Goal: Information Seeking & Learning: Learn about a topic

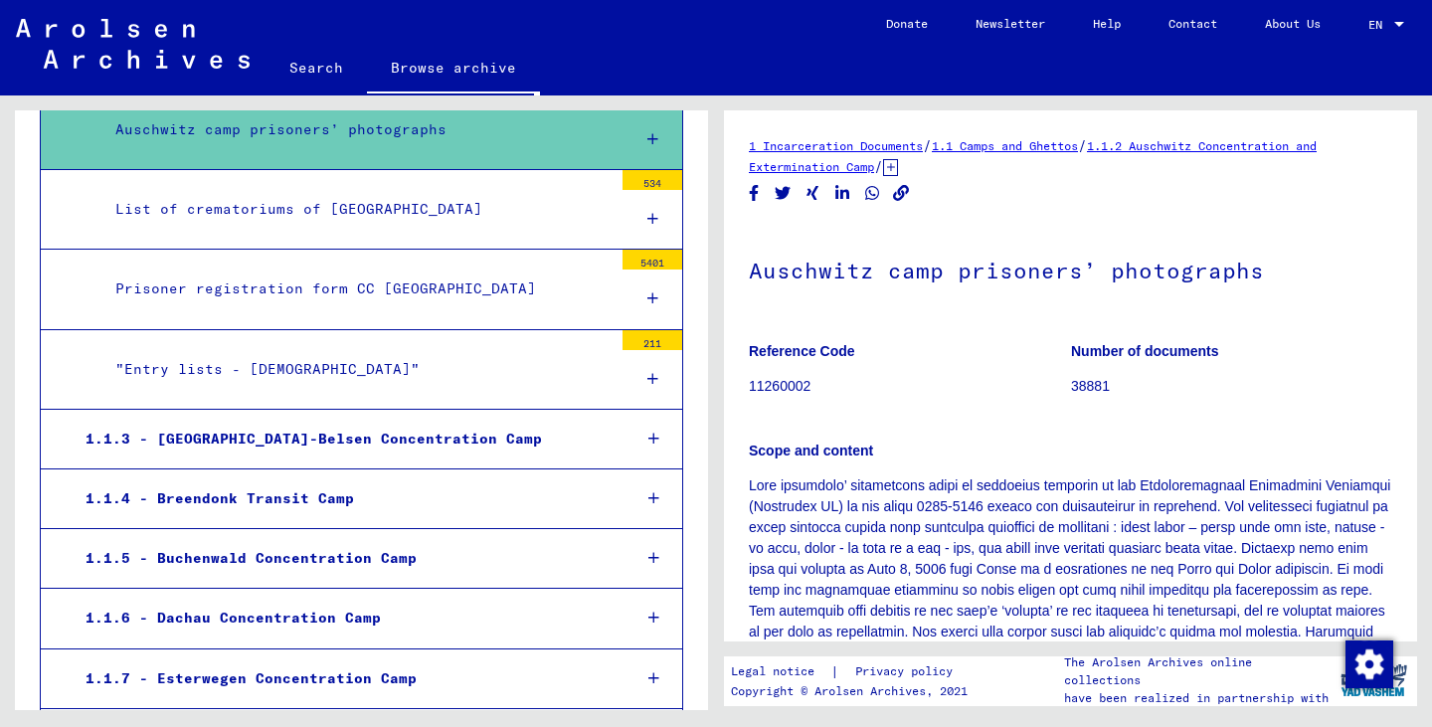
scroll to position [932, 0]
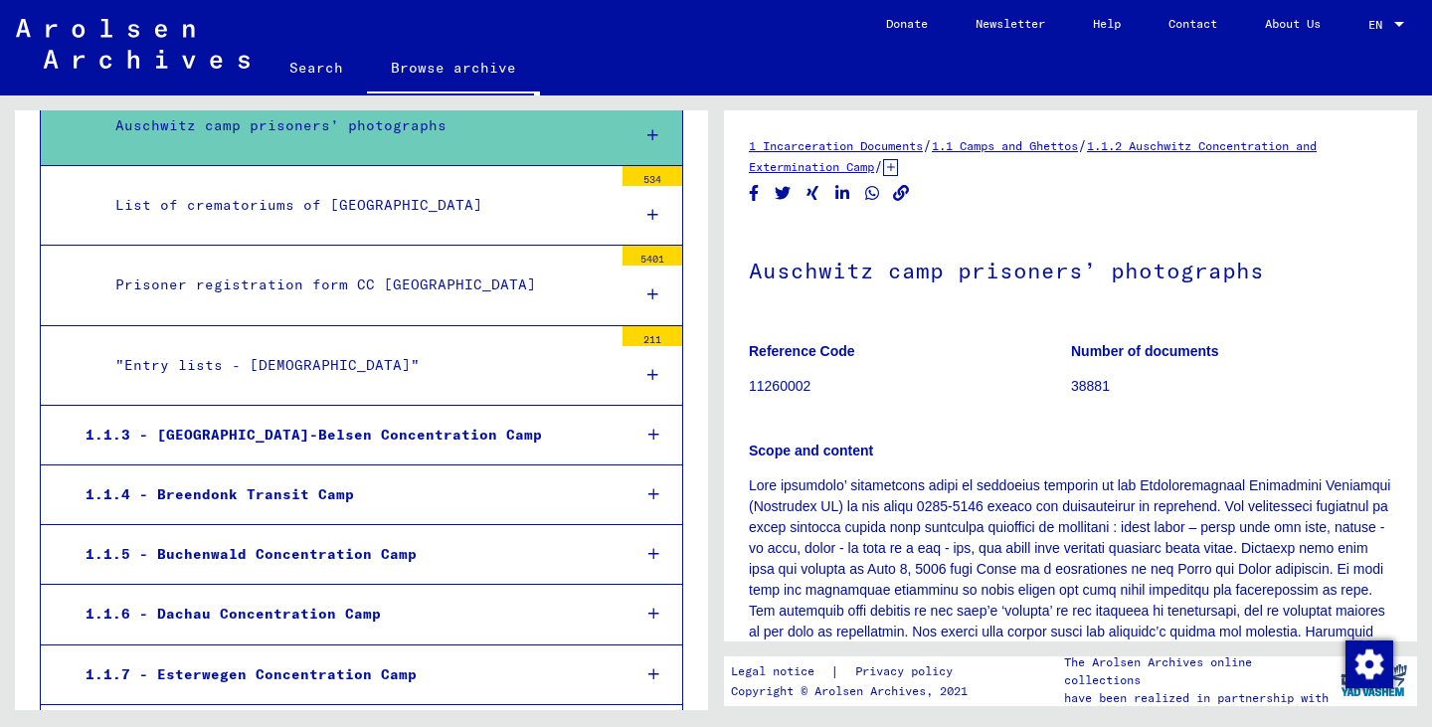
click at [274, 416] on div "1.1.3 - [GEOGRAPHIC_DATA]-Belsen Concentration Camp" at bounding box center [343, 435] width 544 height 39
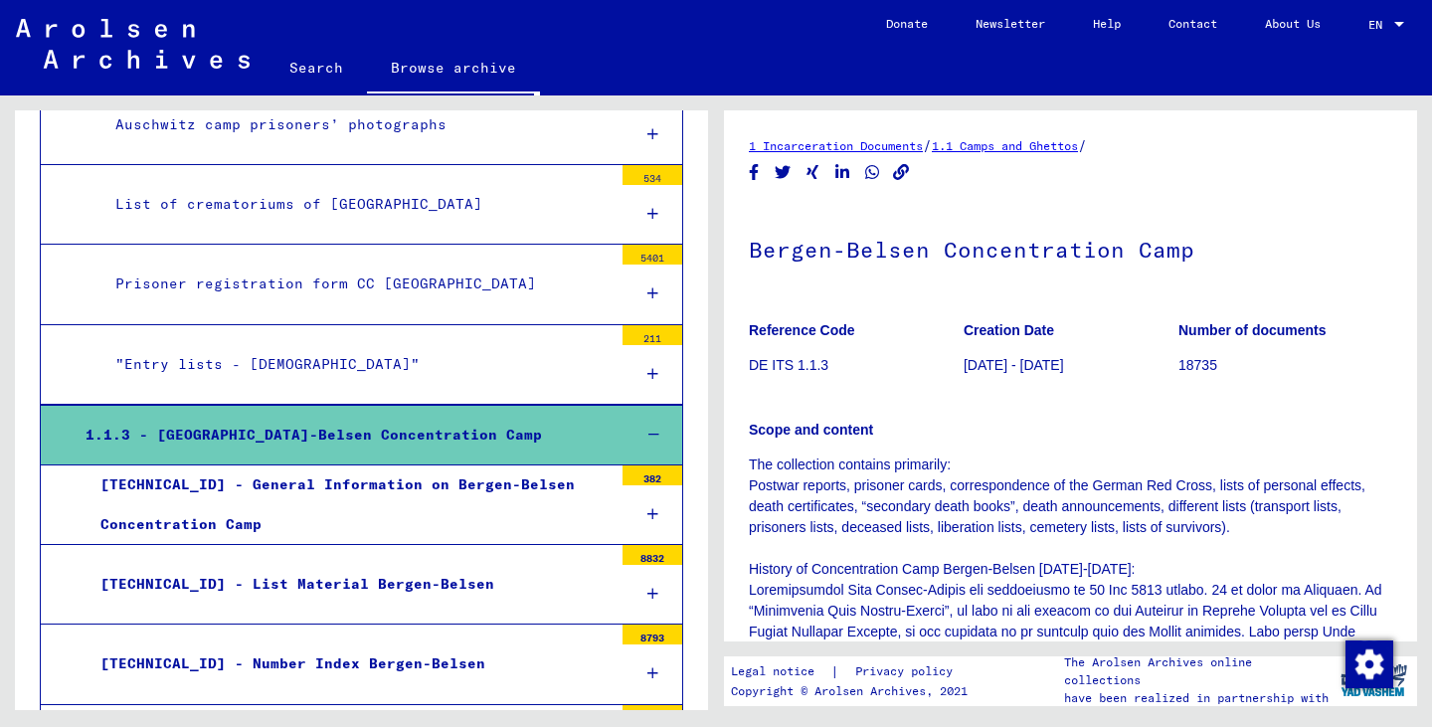
click at [536, 287] on div "Prisoner registration form CC [GEOGRAPHIC_DATA]" at bounding box center [356, 284] width 512 height 39
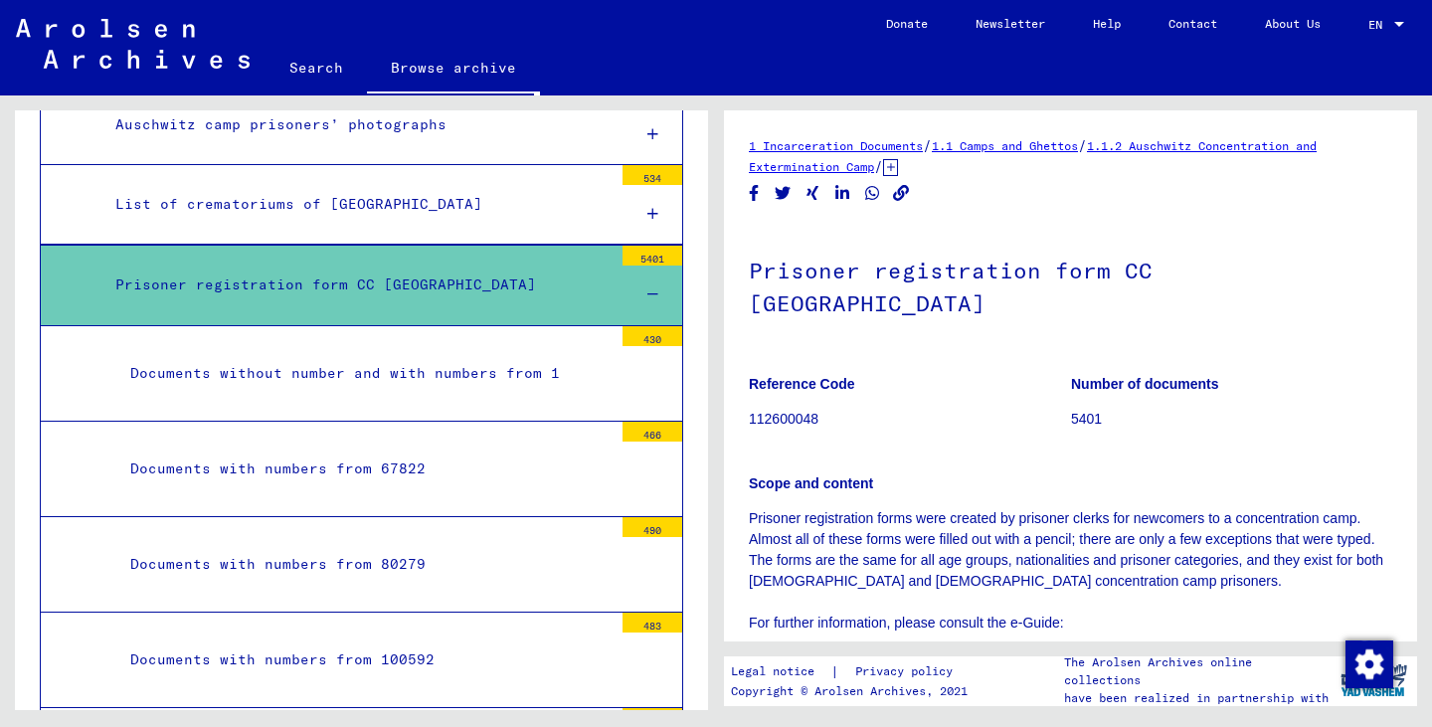
click at [479, 289] on div "Prisoner registration form CC [GEOGRAPHIC_DATA]" at bounding box center [356, 285] width 512 height 39
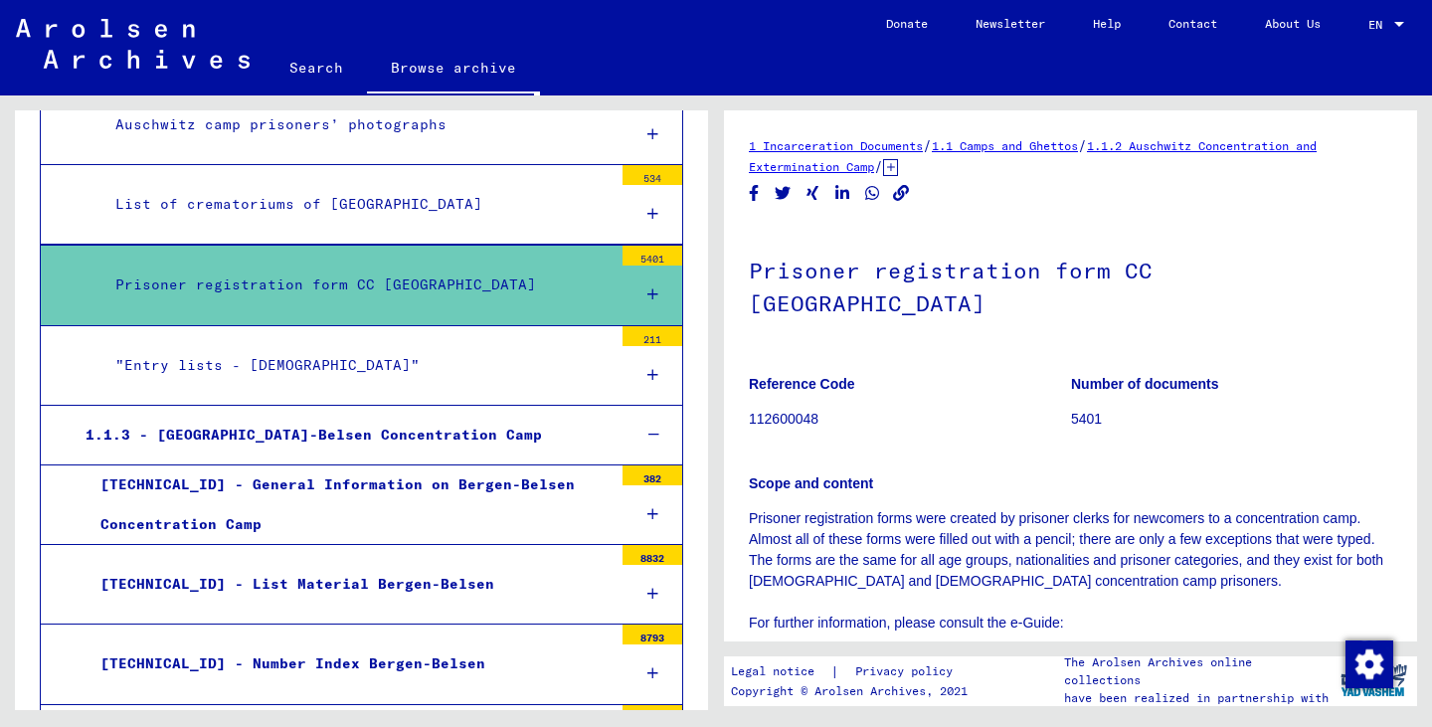
click at [490, 197] on div "List of crematoriums of [GEOGRAPHIC_DATA]" at bounding box center [356, 204] width 512 height 39
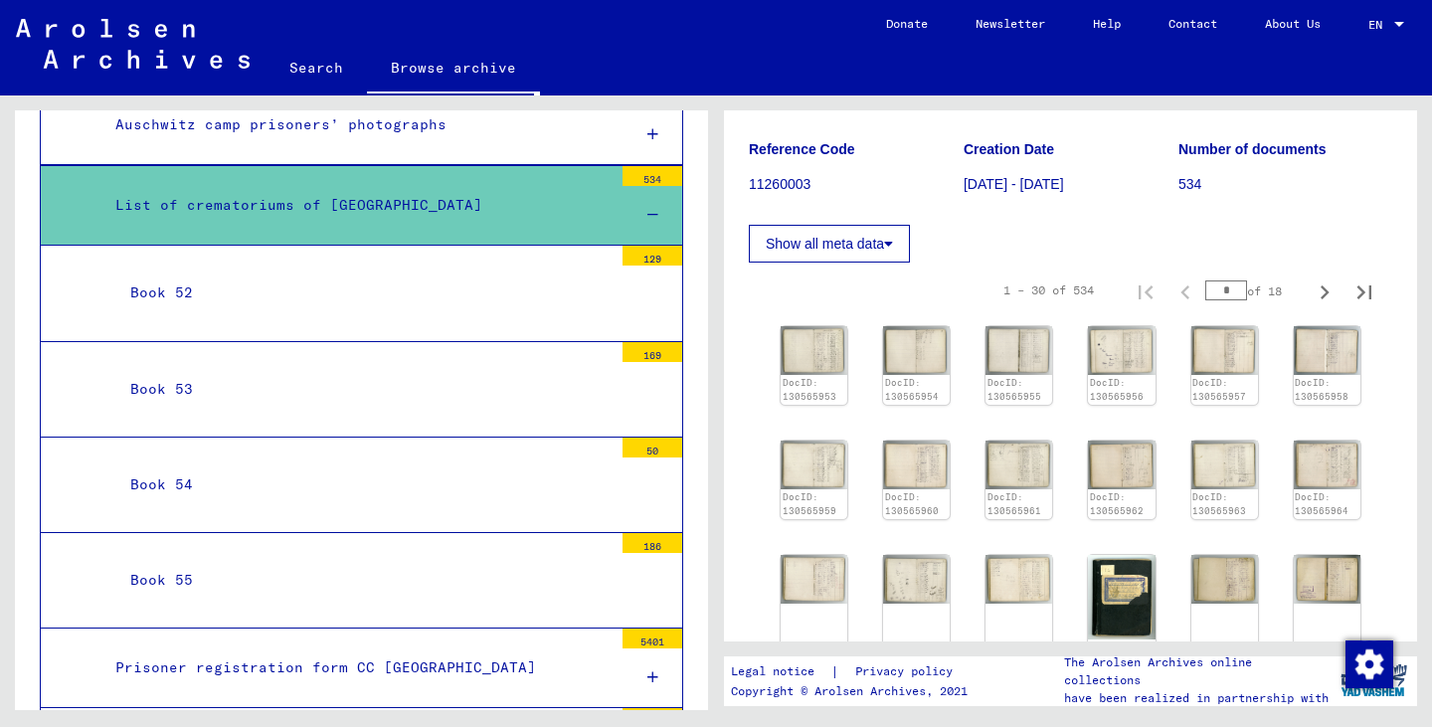
scroll to position [298, 0]
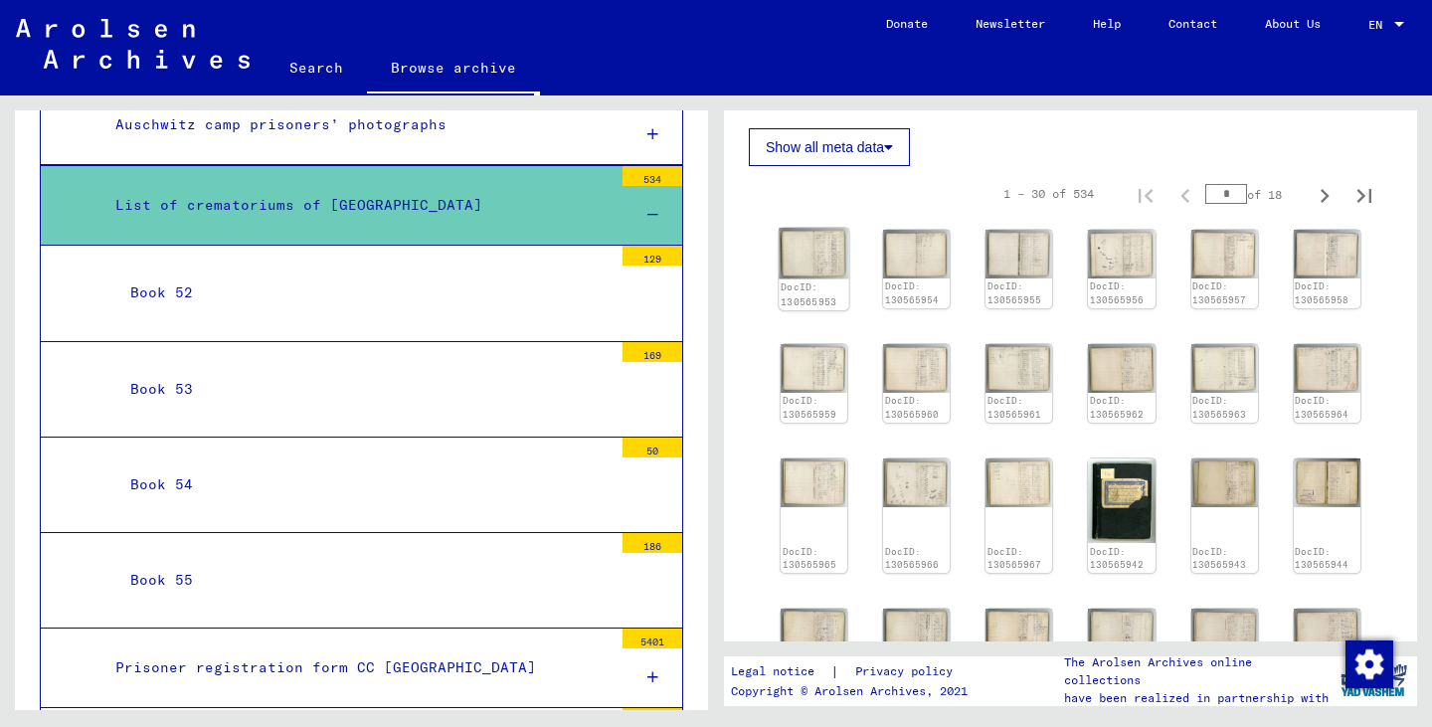
click at [809, 268] on img at bounding box center [814, 253] width 71 height 51
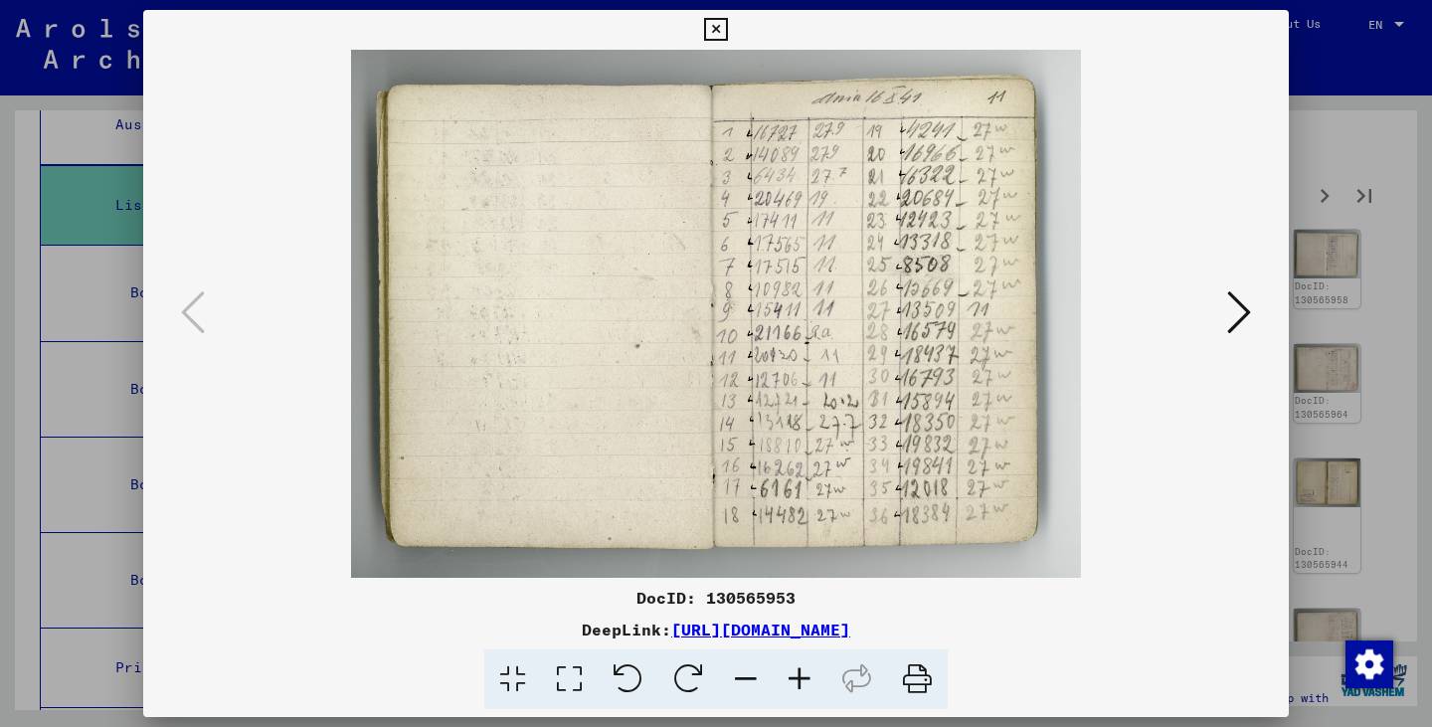
click at [1230, 318] on icon at bounding box center [1239, 312] width 24 height 48
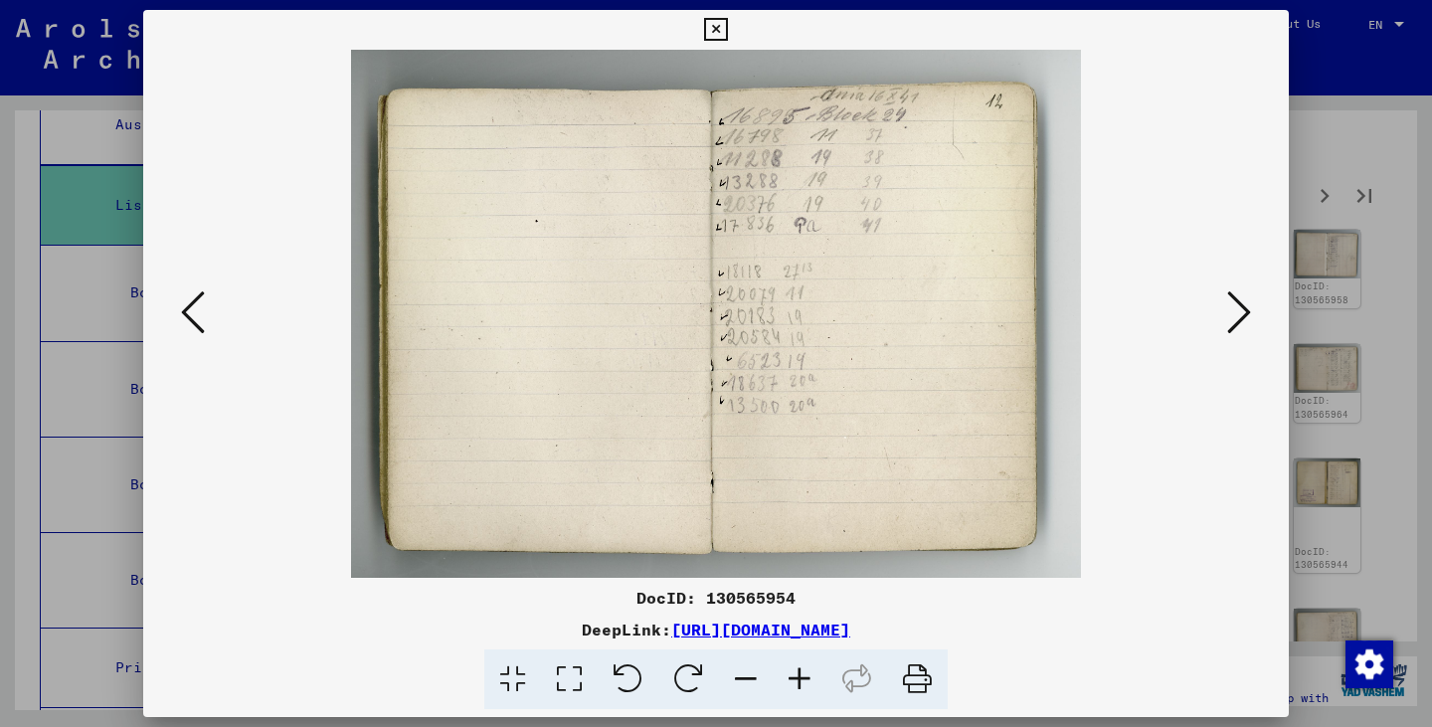
click at [1238, 318] on icon at bounding box center [1239, 312] width 24 height 48
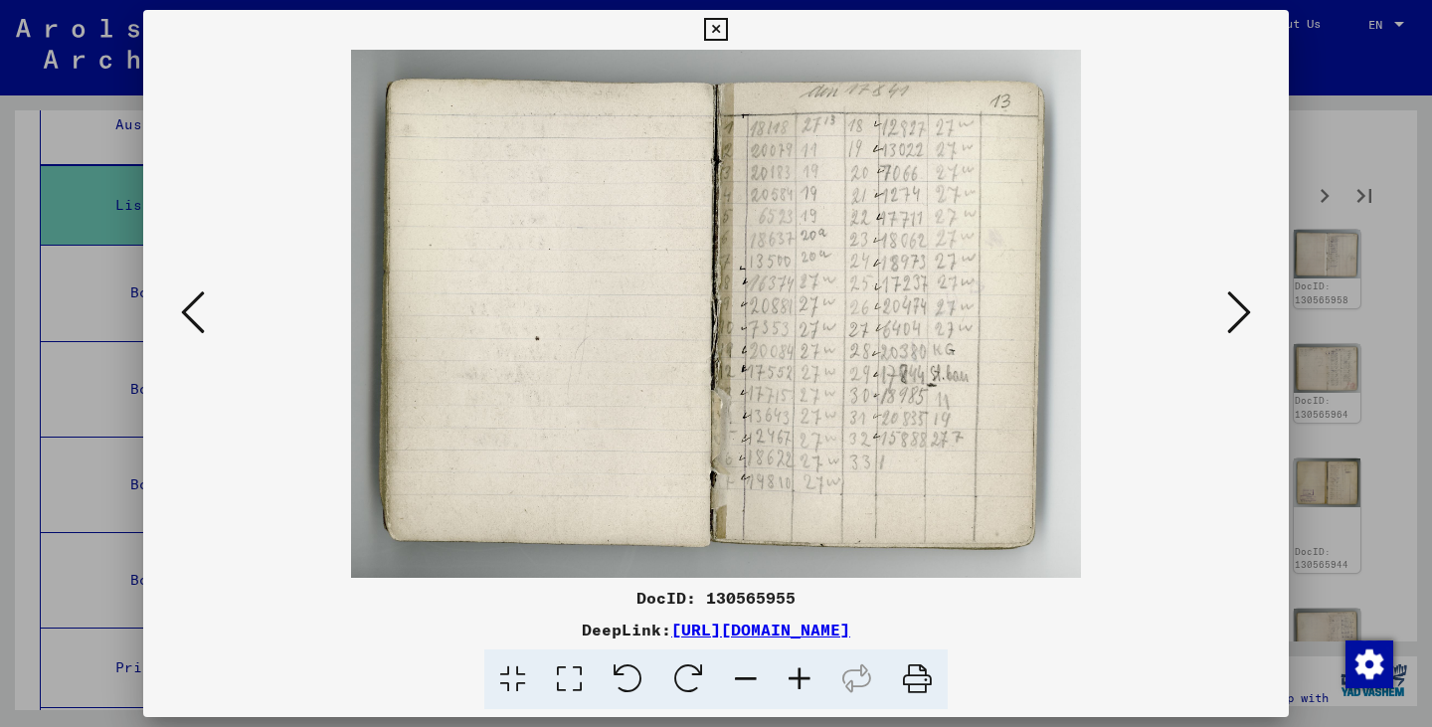
click at [1238, 318] on icon at bounding box center [1239, 312] width 24 height 48
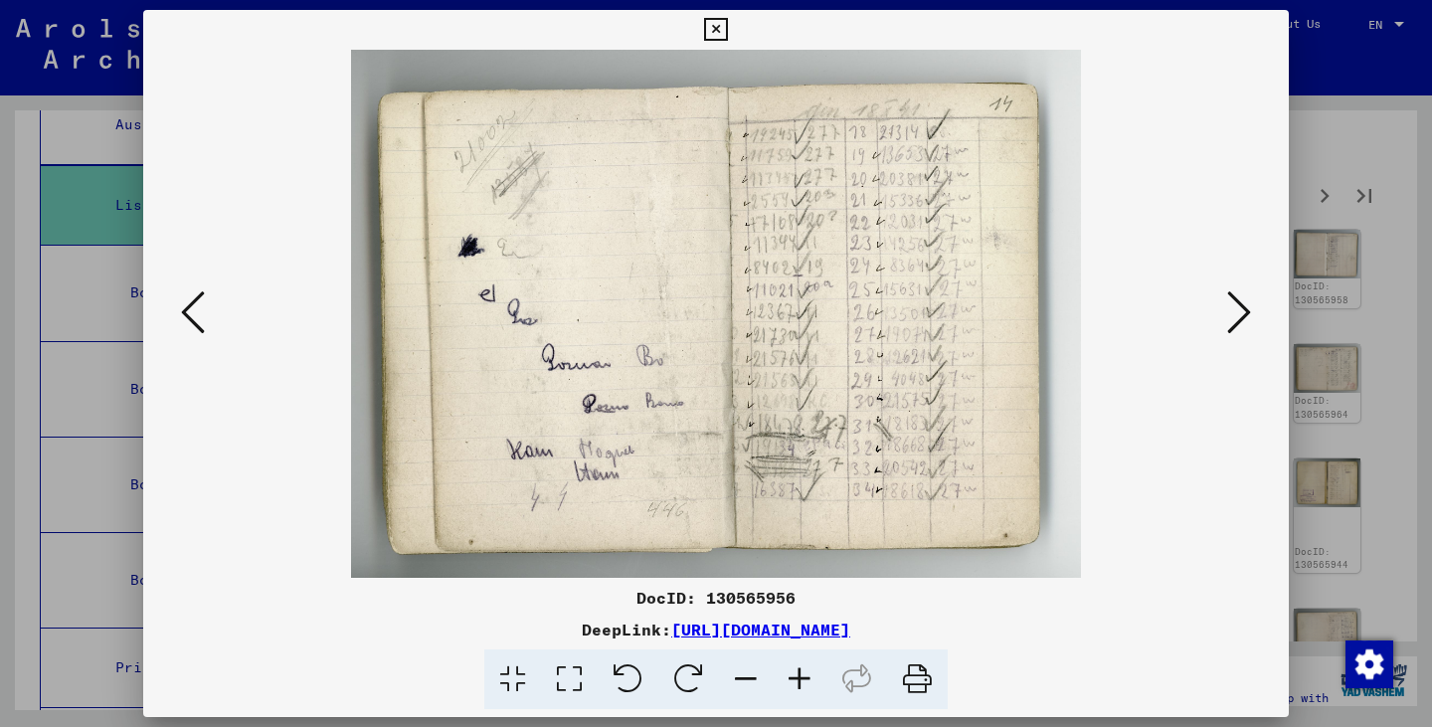
click at [1238, 318] on icon at bounding box center [1239, 312] width 24 height 48
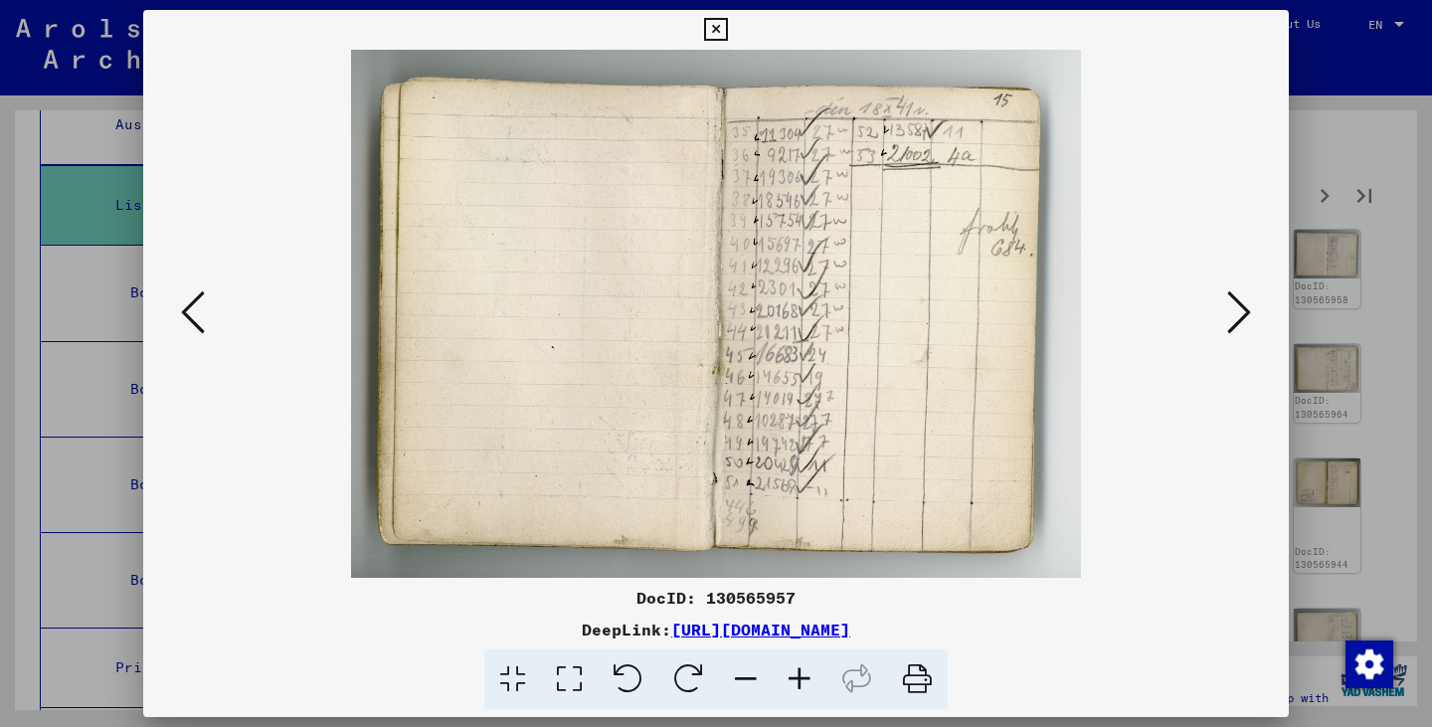
click at [1238, 318] on icon at bounding box center [1239, 312] width 24 height 48
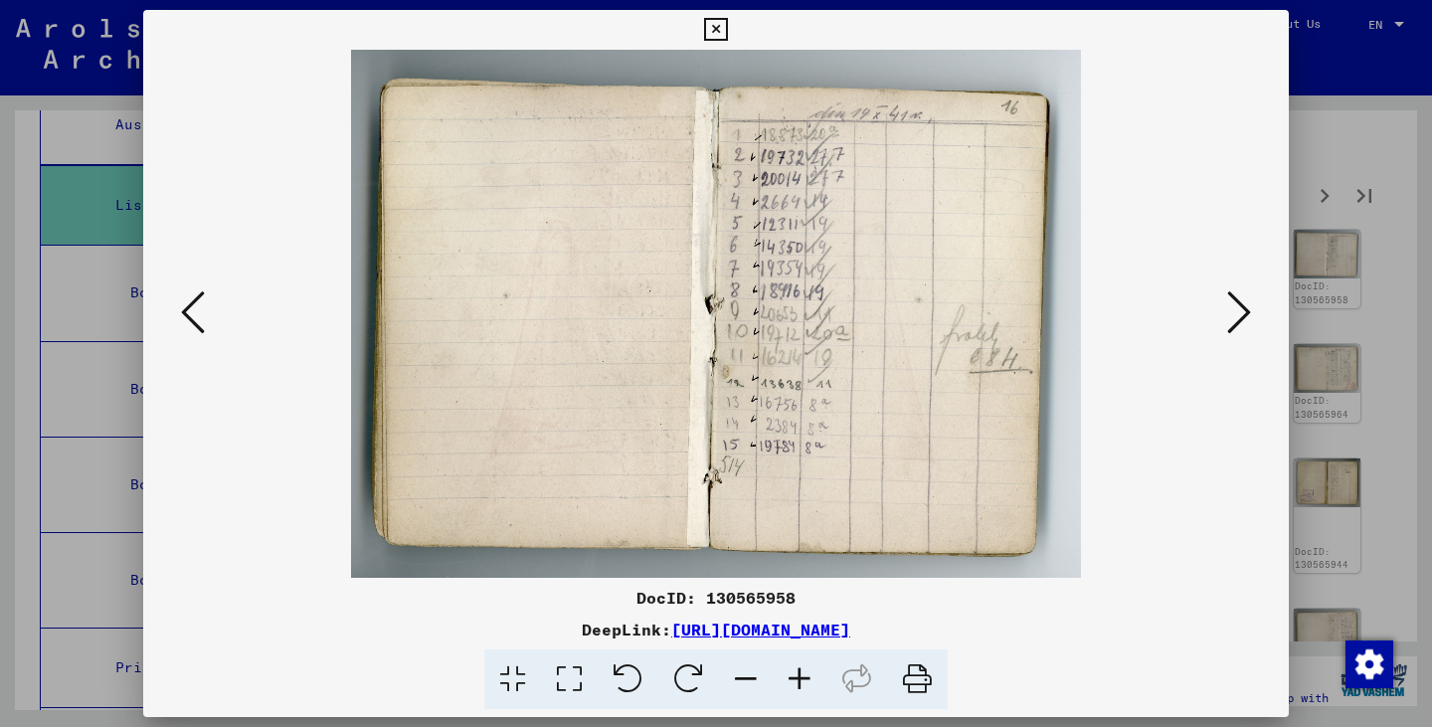
click at [1238, 318] on icon at bounding box center [1239, 312] width 24 height 48
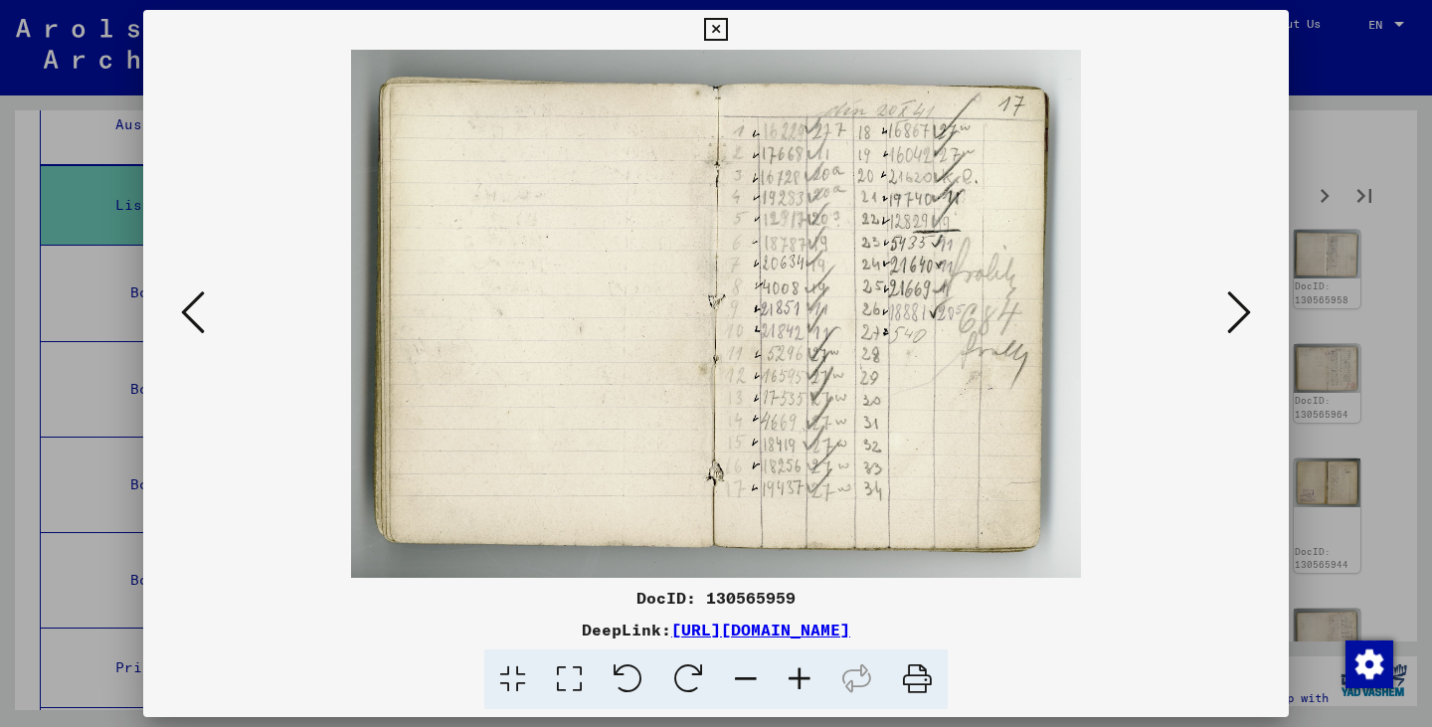
click at [1238, 318] on icon at bounding box center [1239, 312] width 24 height 48
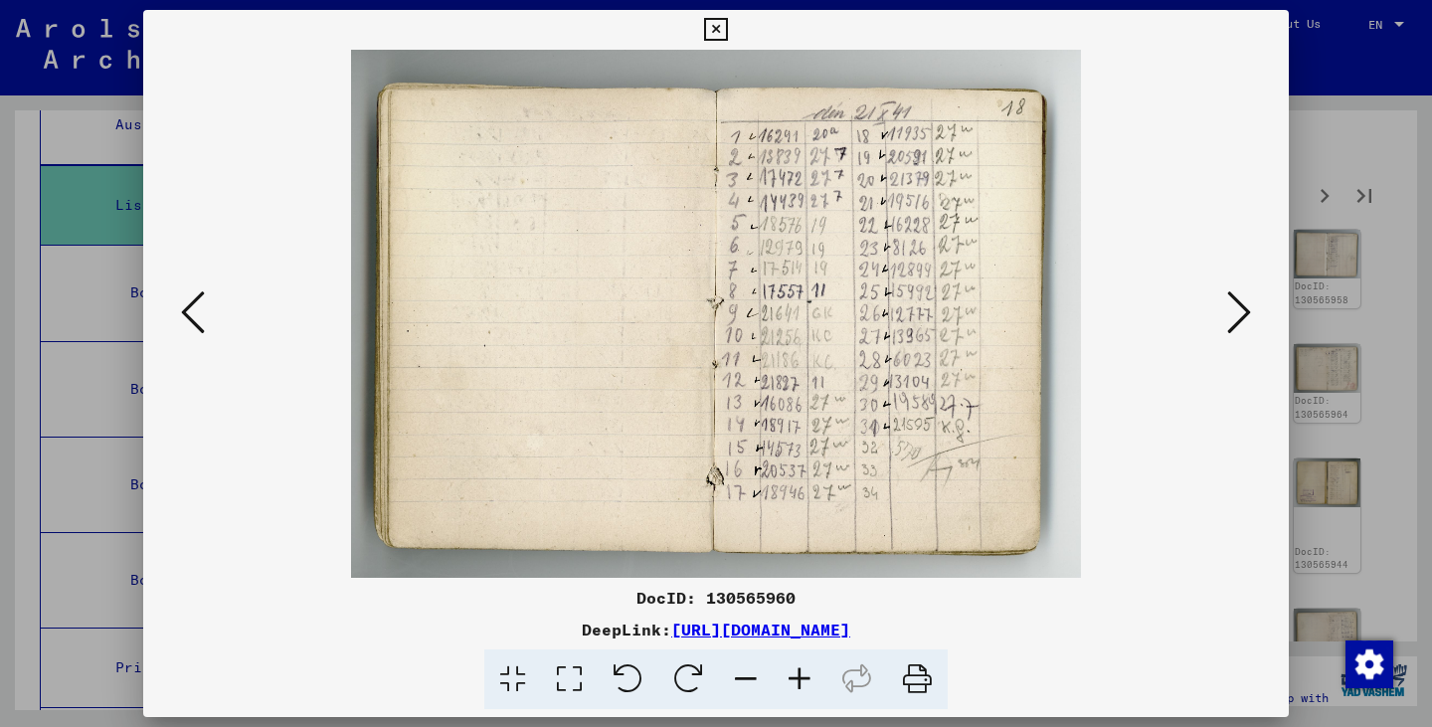
click at [1310, 130] on div at bounding box center [716, 363] width 1432 height 727
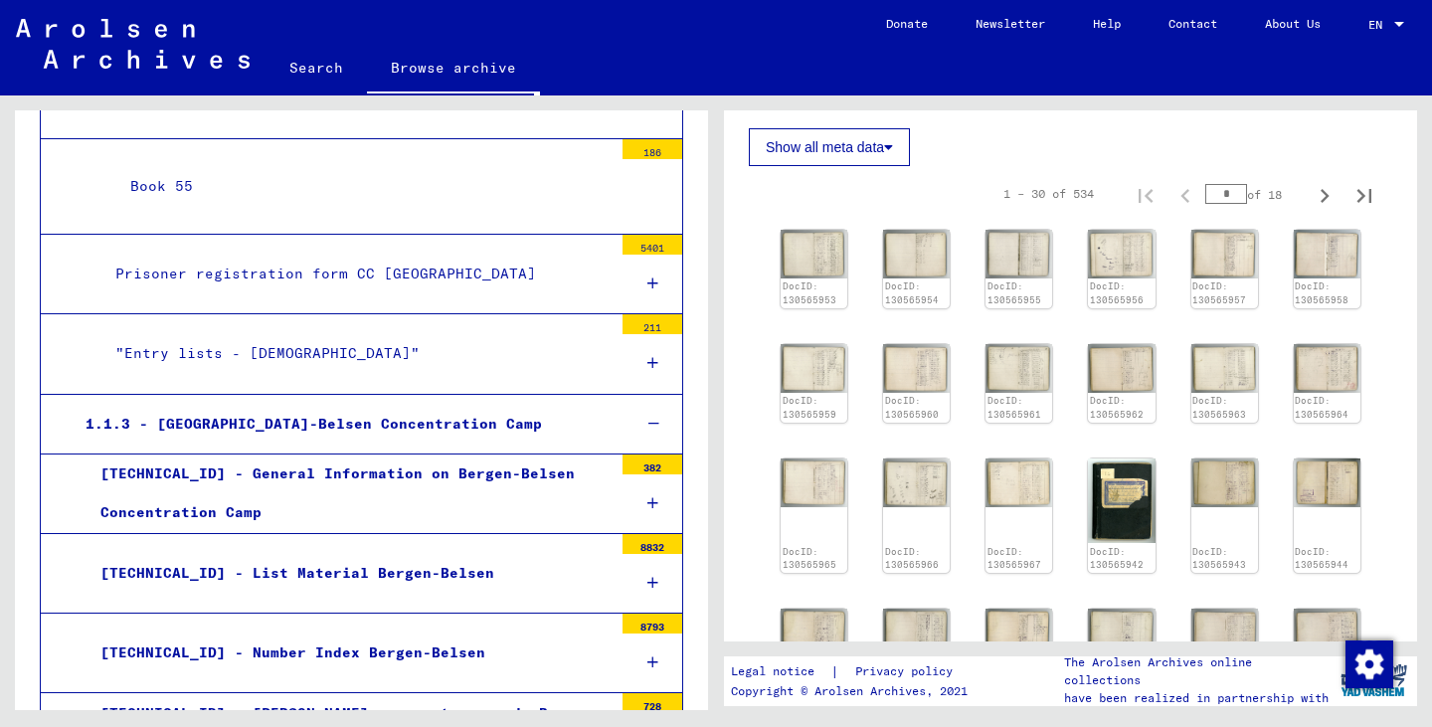
scroll to position [1330, 0]
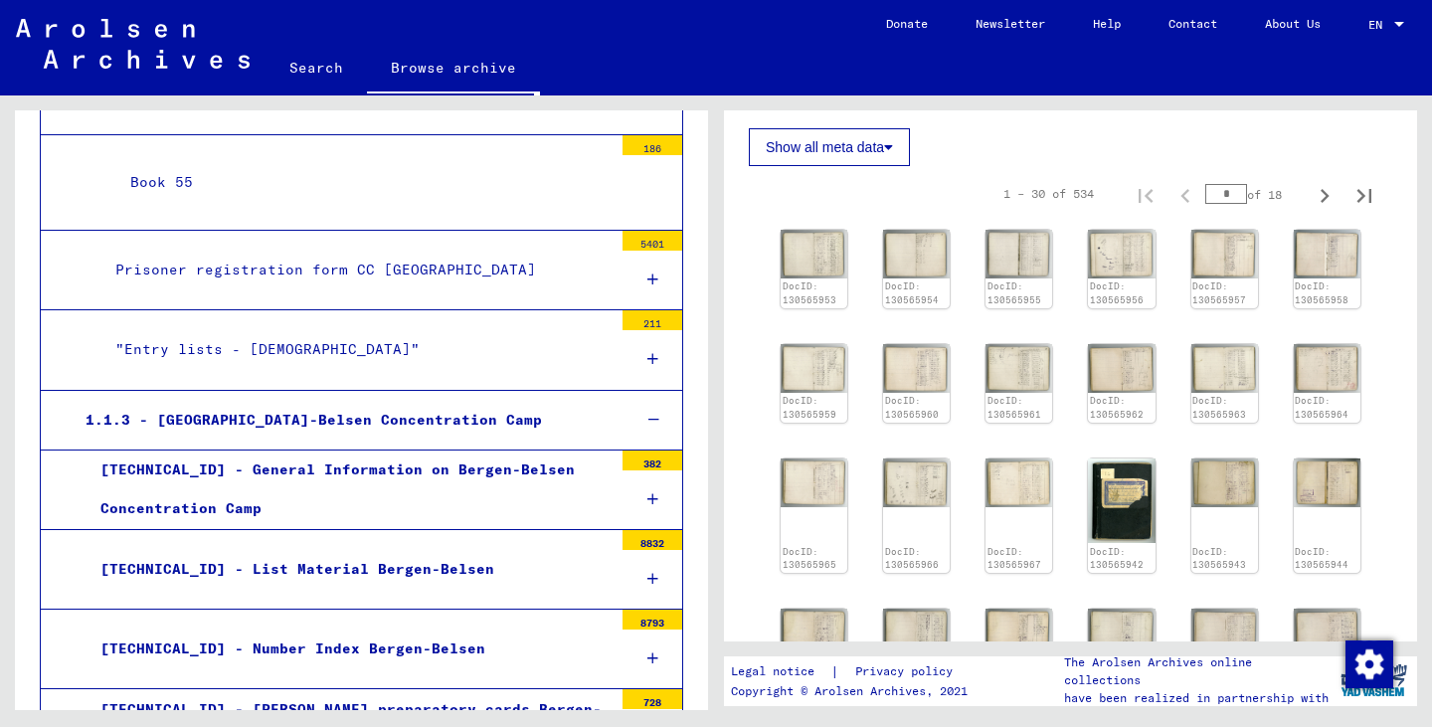
click at [384, 409] on div "1.1.3 - [GEOGRAPHIC_DATA]-Belsen Concentration Camp" at bounding box center [343, 420] width 544 height 39
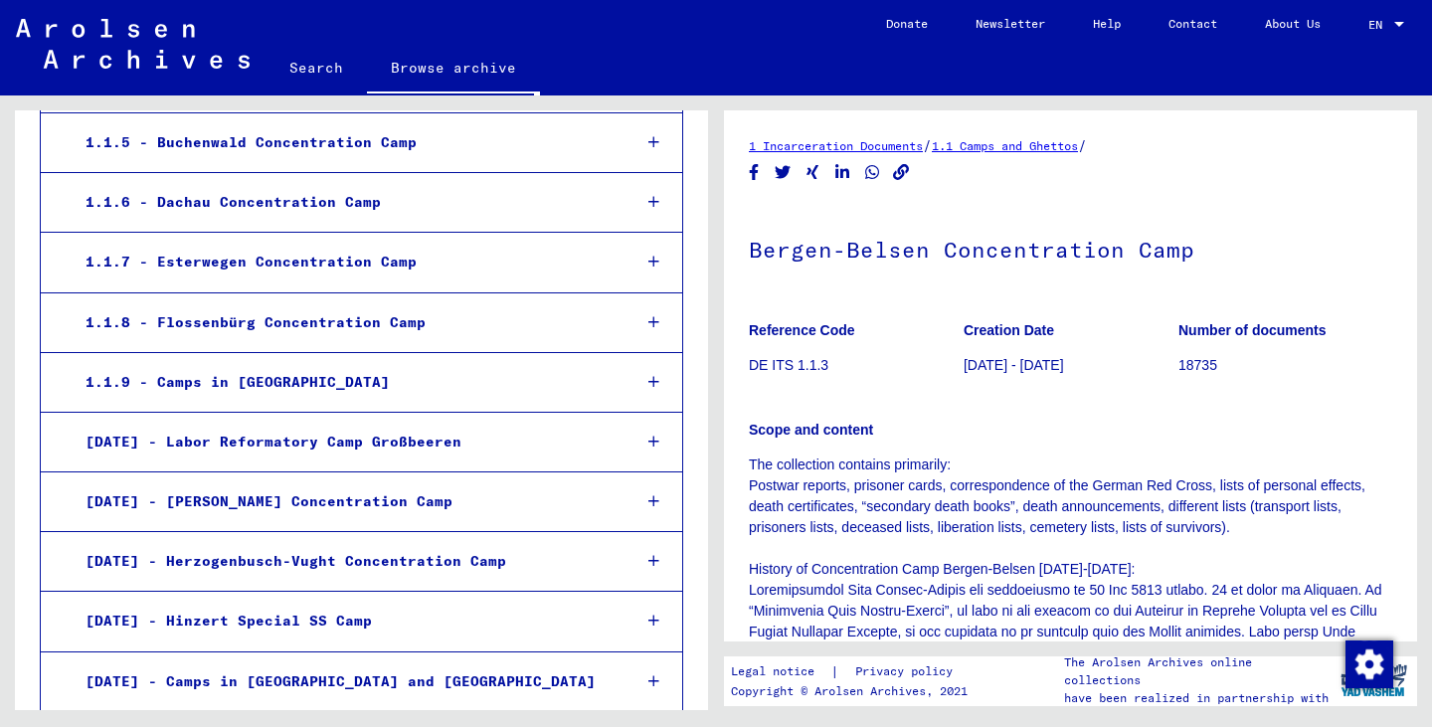
click at [445, 132] on div "1.1.5 - Buchenwald Concentration Camp" at bounding box center [343, 142] width 544 height 39
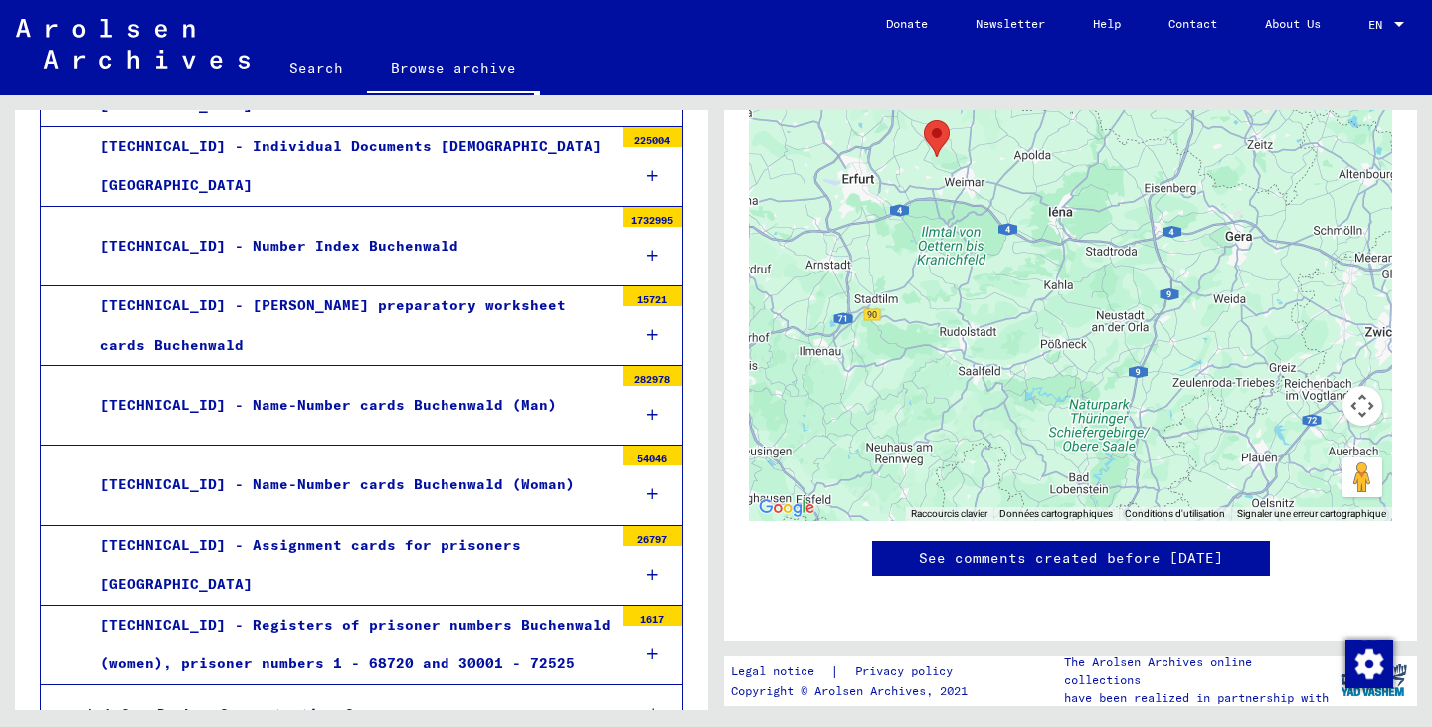
scroll to position [2014, 0]
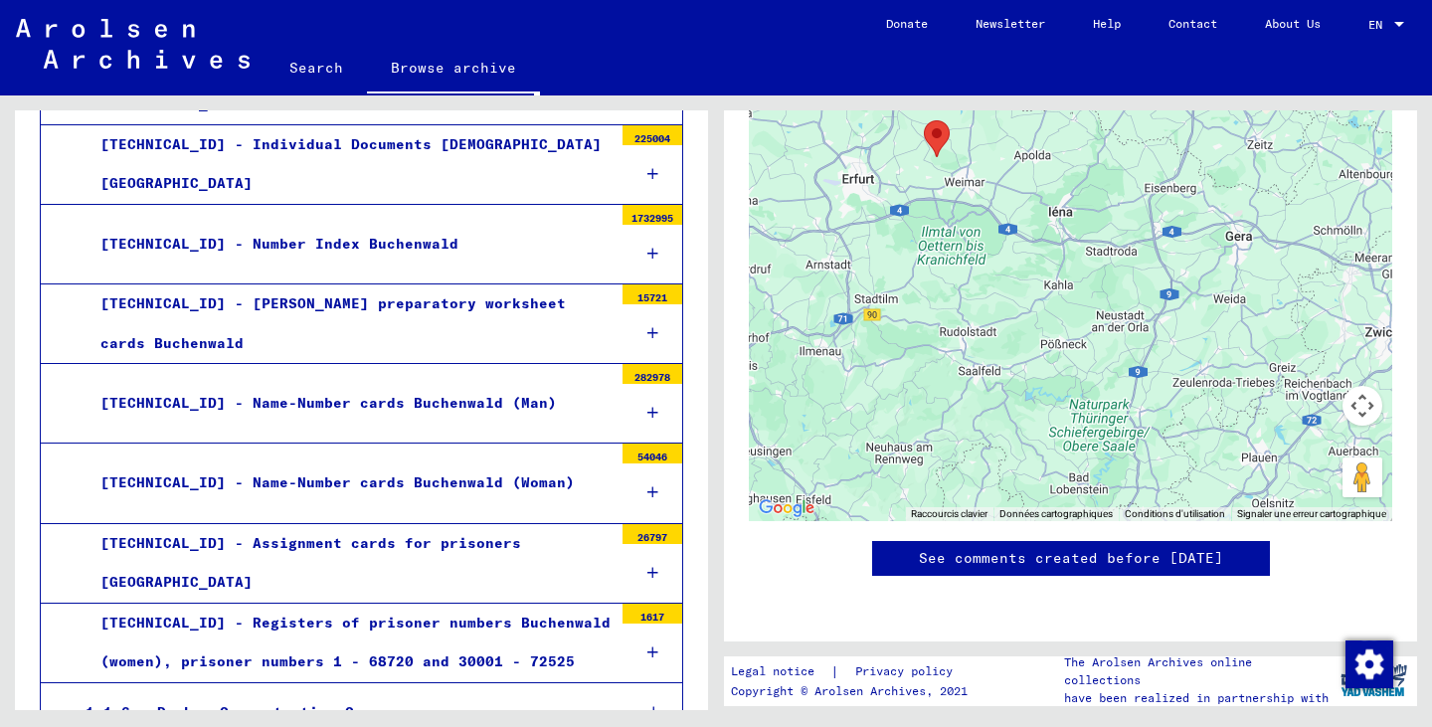
click at [405, 384] on div "[TECHNICAL_ID] - Name-Number cards Buchenwald (Man)" at bounding box center [349, 403] width 527 height 39
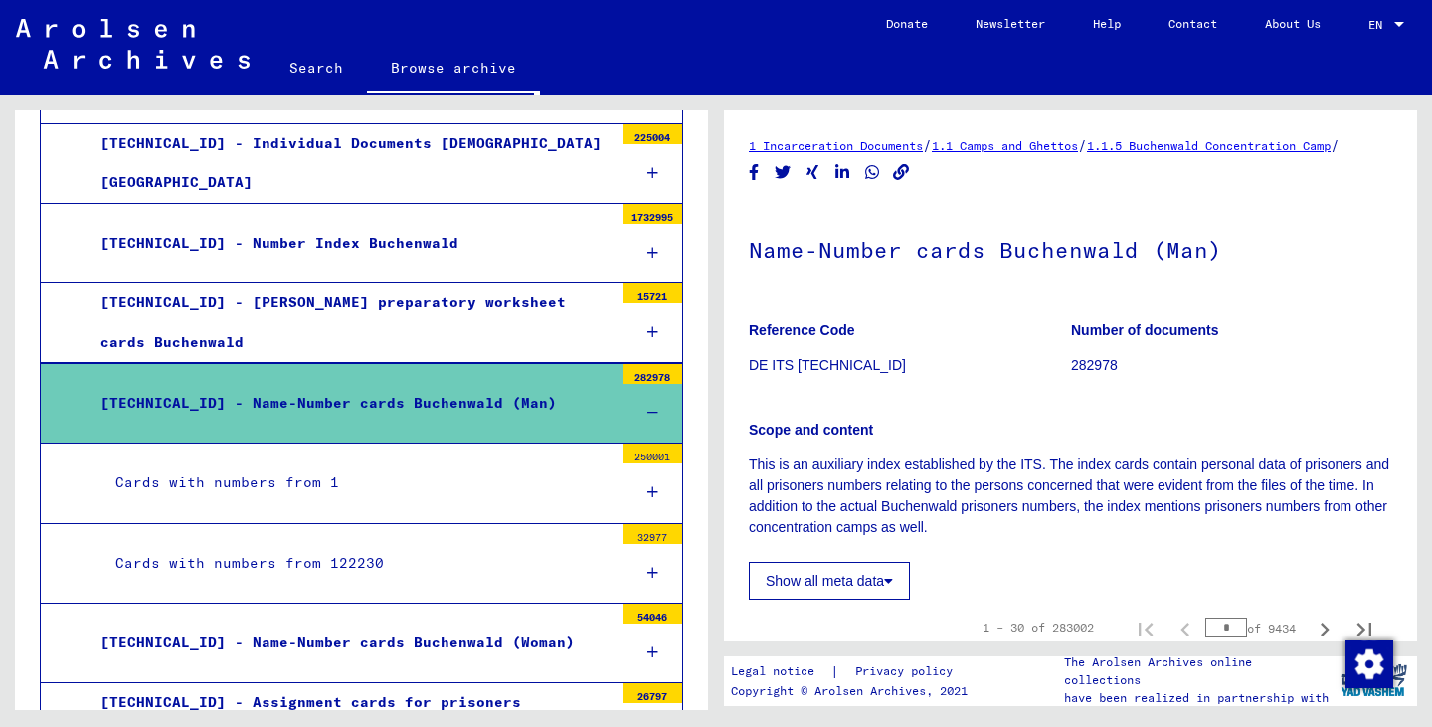
scroll to position [1517, 0]
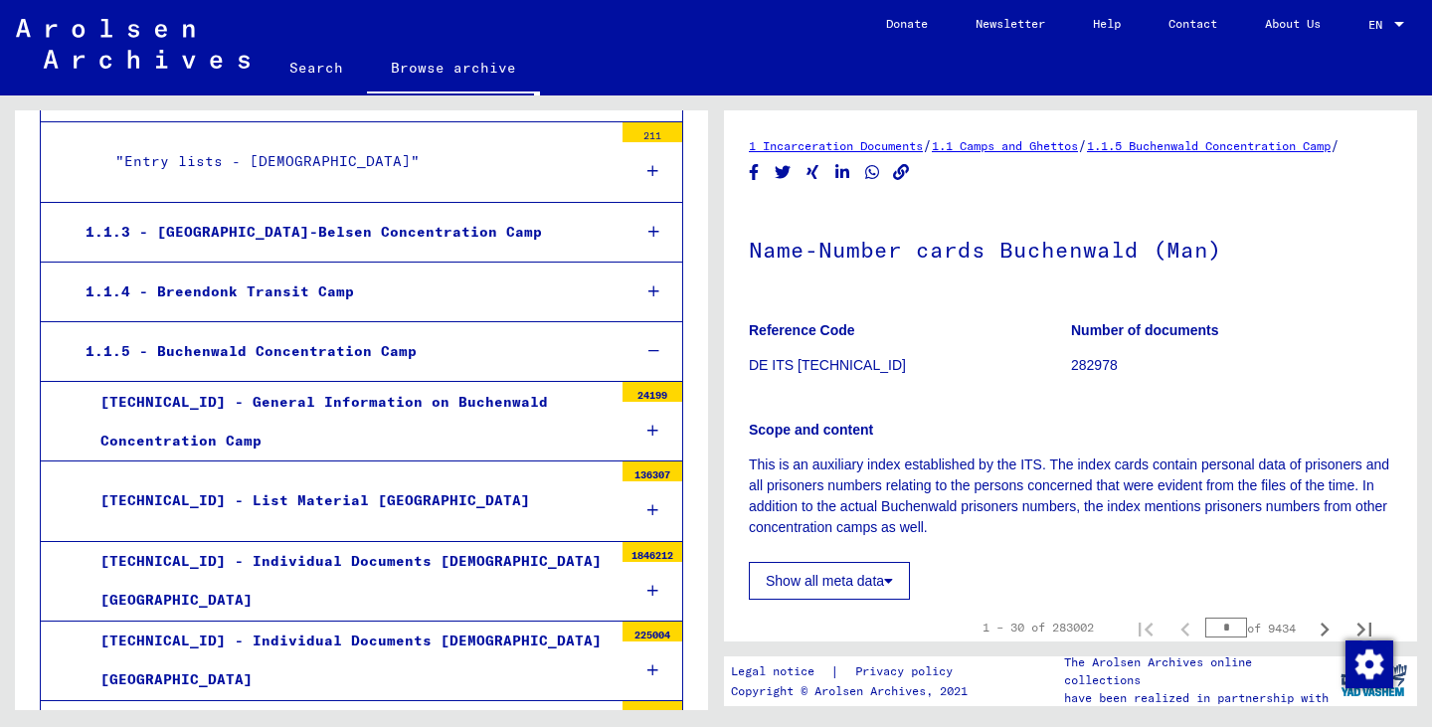
click at [425, 345] on div "1.1.5 - Buchenwald Concentration Camp" at bounding box center [343, 351] width 544 height 39
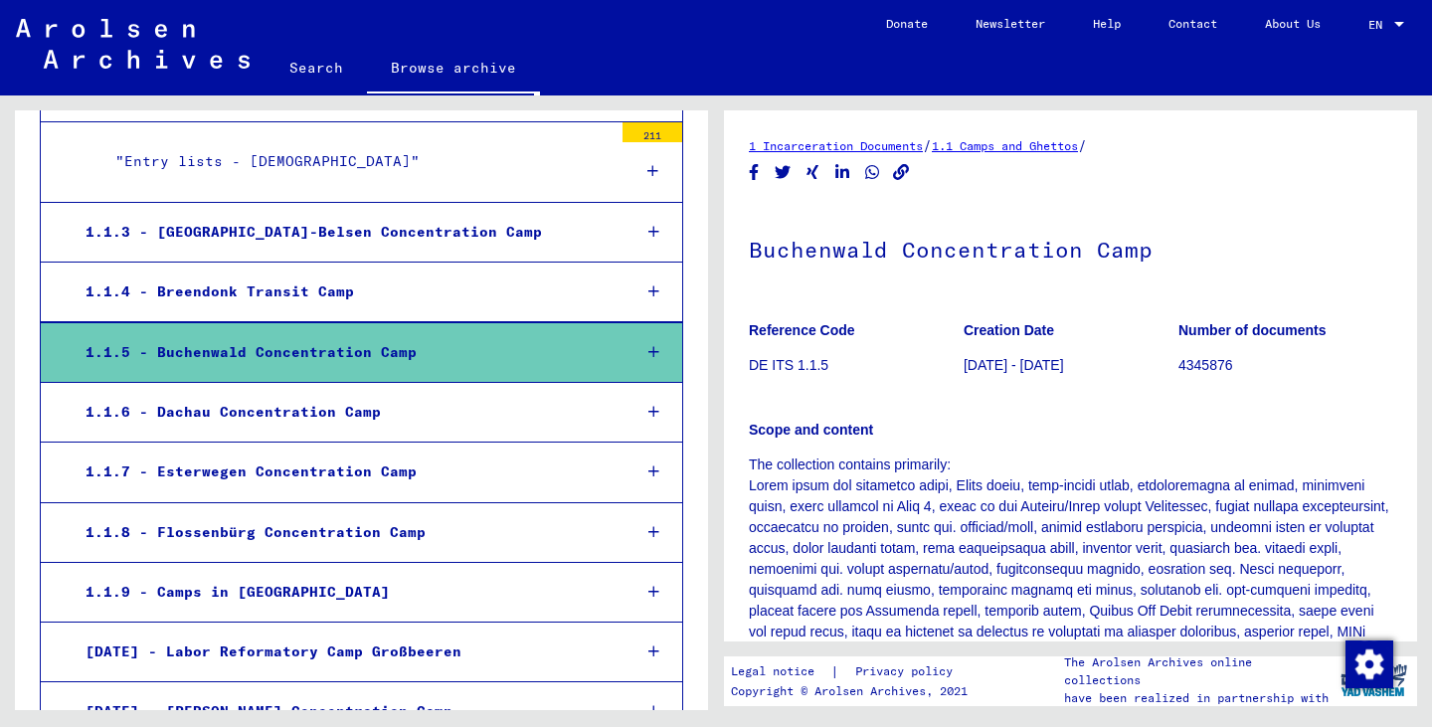
click at [425, 345] on div "1.1.5 - Buchenwald Concentration Camp" at bounding box center [343, 352] width 544 height 39
